Goal: Task Accomplishment & Management: Complete application form

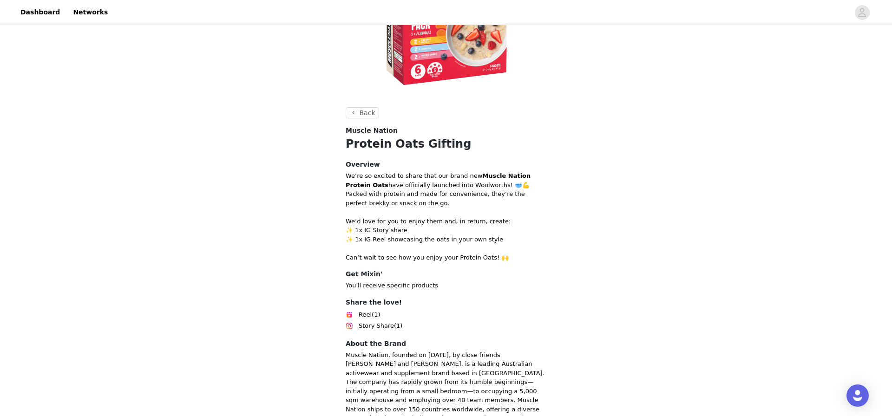
scroll to position [238, 0]
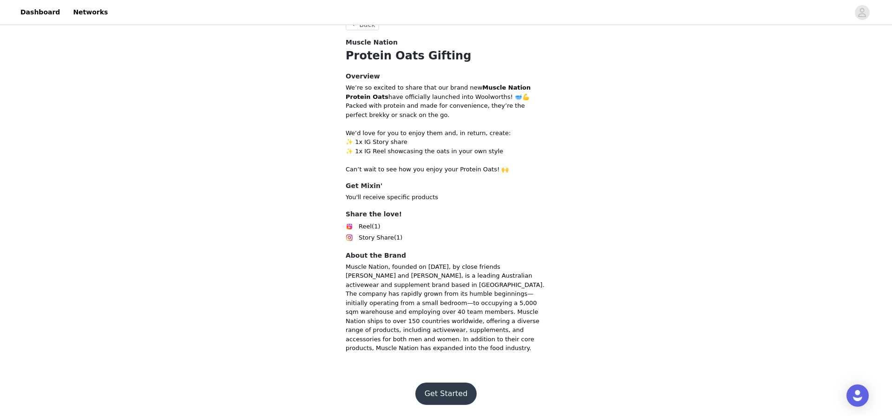
click at [459, 400] on button "Get Started" at bounding box center [447, 394] width 62 height 22
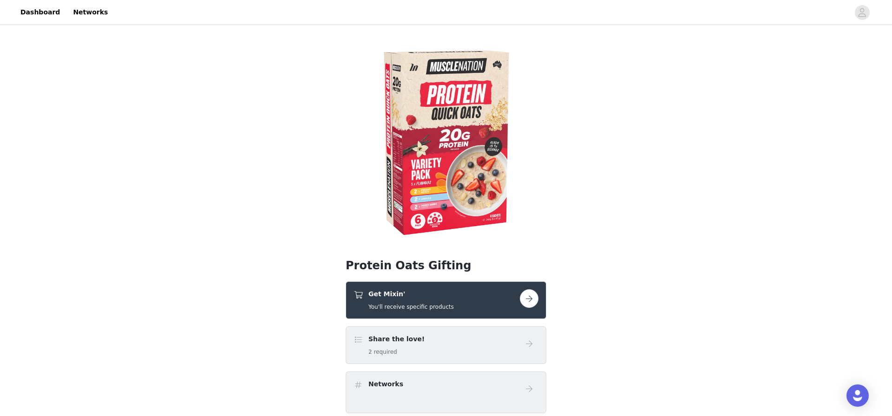
scroll to position [153, 0]
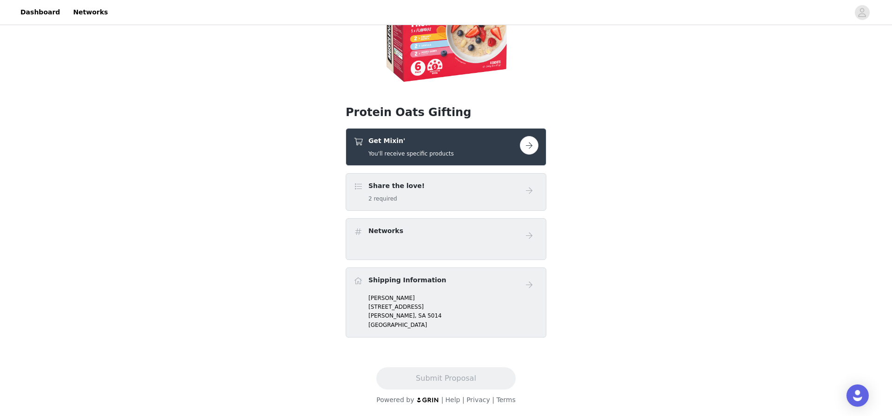
click at [500, 157] on div "Get Mixin' You'll receive specific products" at bounding box center [437, 147] width 166 height 22
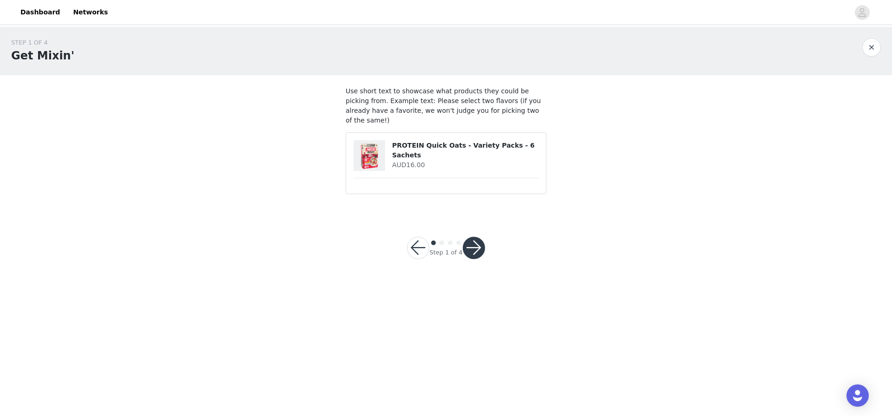
click at [477, 237] on button "button" at bounding box center [474, 248] width 22 height 22
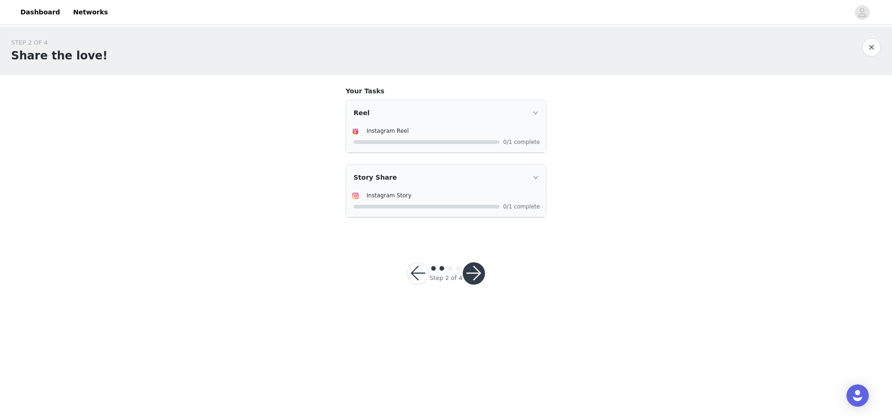
click at [475, 276] on button "button" at bounding box center [474, 274] width 22 height 22
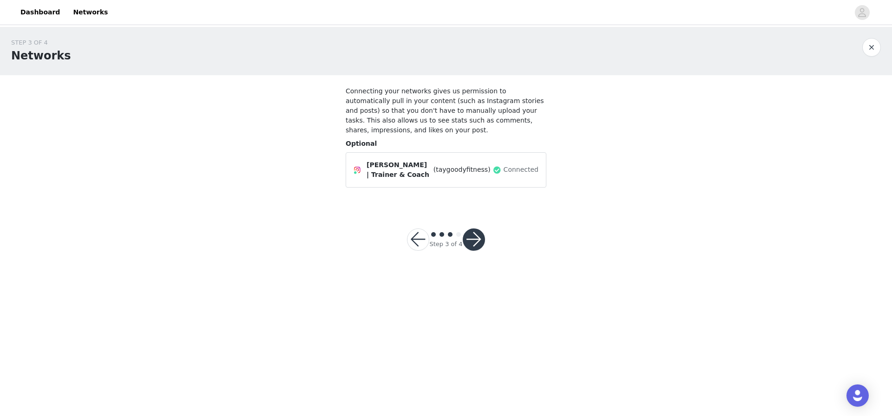
click at [469, 244] on button "button" at bounding box center [474, 240] width 22 height 22
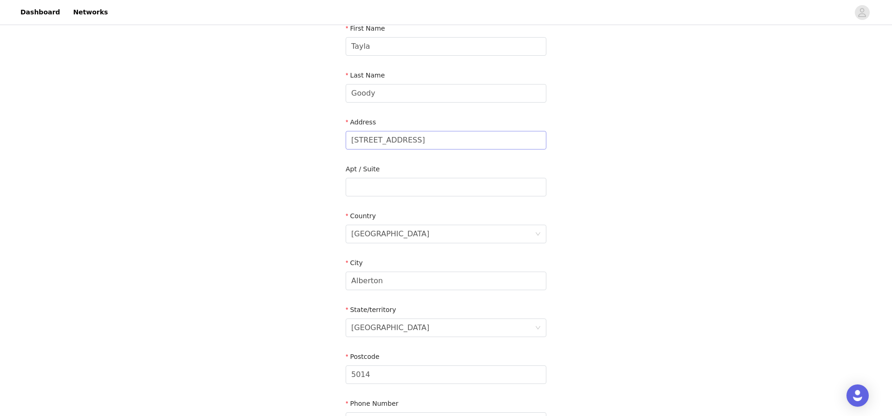
scroll to position [218, 0]
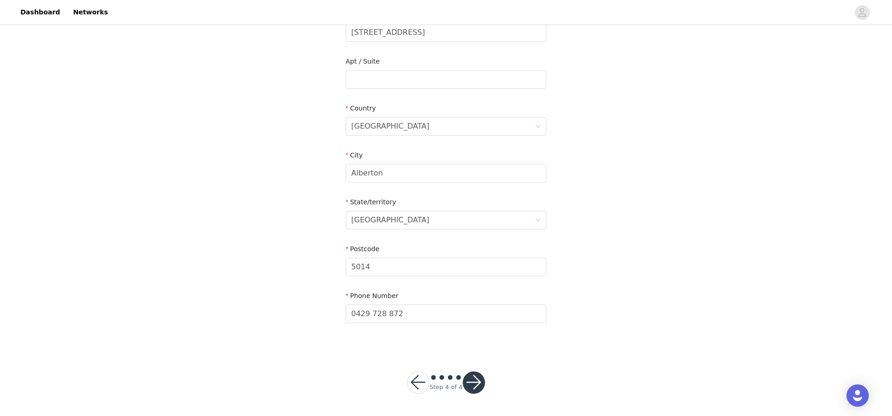
click at [469, 384] on button "button" at bounding box center [474, 383] width 22 height 22
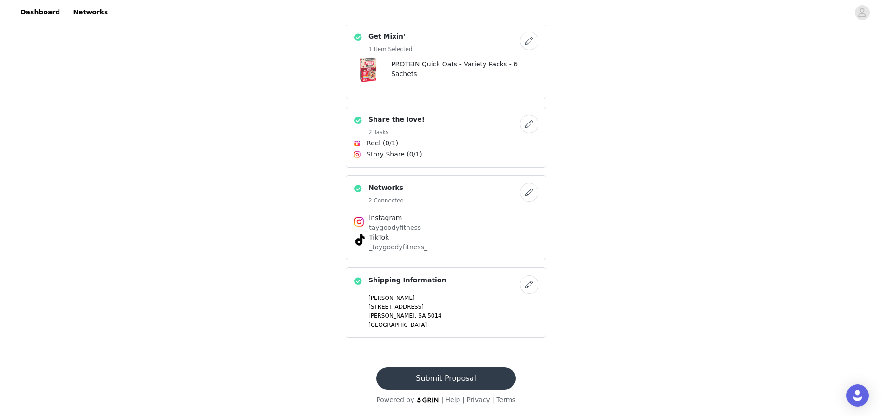
click at [470, 370] on button "Submit Proposal" at bounding box center [445, 379] width 139 height 22
